Goal: Task Accomplishment & Management: Complete application form

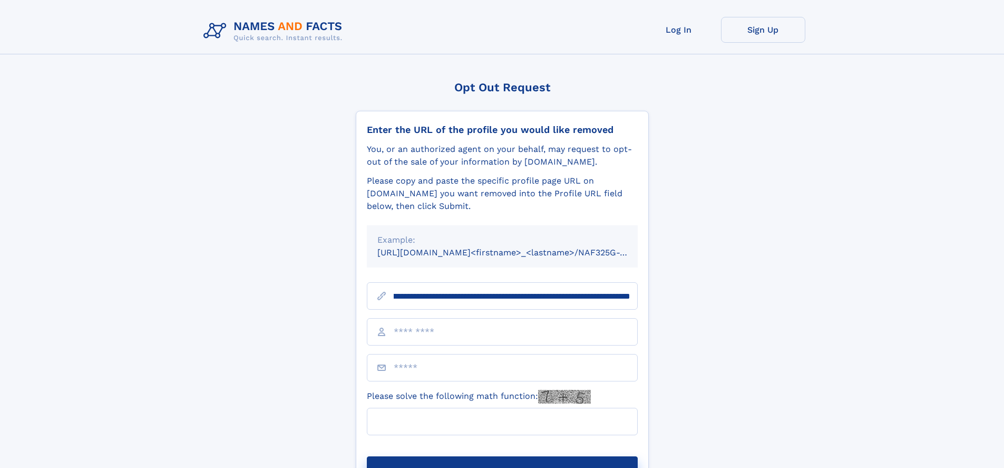
scroll to position [0, 119]
type input "**********"
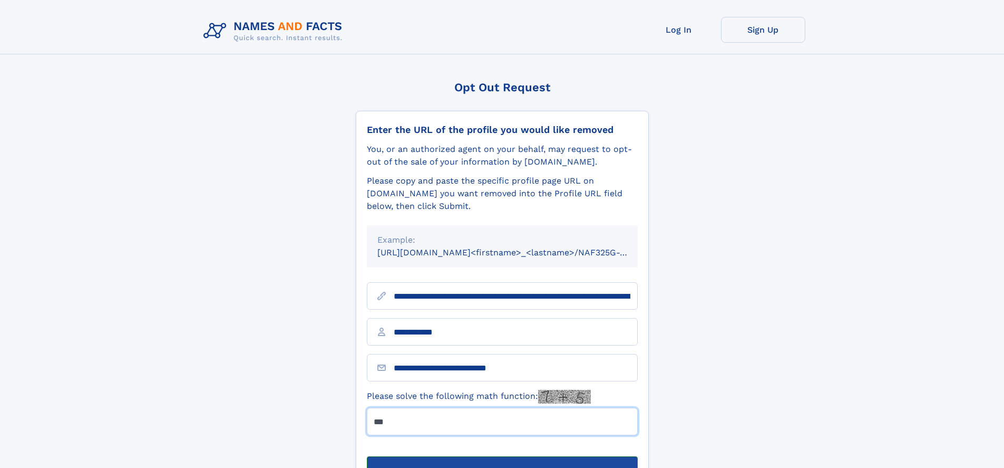
type input "***"
click at [502, 456] on button "Submit Opt Out Request" at bounding box center [502, 473] width 271 height 34
